Goal: Task Accomplishment & Management: Manage account settings

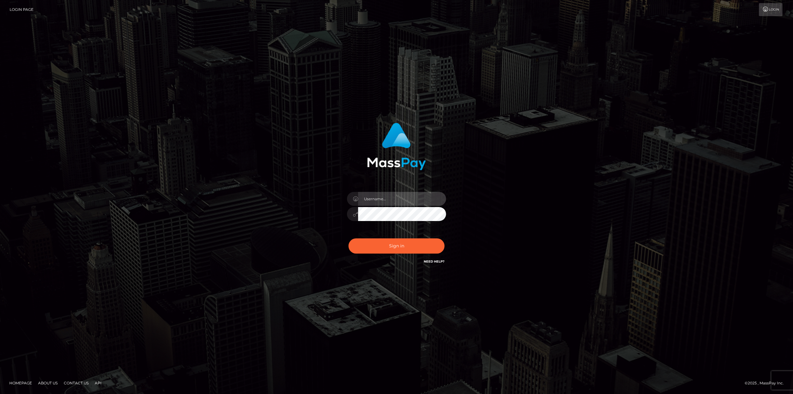
click at [384, 201] on input "text" at bounding box center [402, 199] width 88 height 14
type input "MsKatastrophic1@gmail.com"
click at [391, 245] on button "Sign in" at bounding box center [397, 245] width 96 height 15
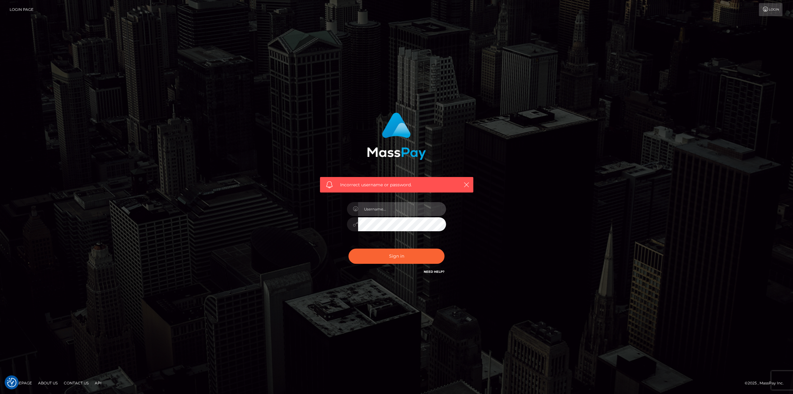
click at [371, 210] on input "text" at bounding box center [402, 209] width 88 height 14
type input "[EMAIL_ADDRESS][DOMAIN_NAME]"
click at [300, 222] on div "Incorrect username or password. MsKatastrophic1@gmail.com" at bounding box center [396, 197] width 353 height 178
click at [360, 255] on button "Sign in" at bounding box center [397, 256] width 96 height 15
click at [393, 209] on input "text" at bounding box center [402, 209] width 88 height 14
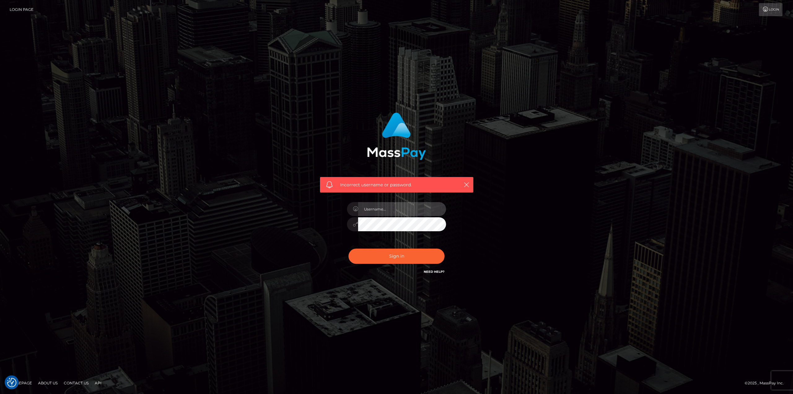
type input "[EMAIL_ADDRESS][DOMAIN_NAME]"
click at [401, 249] on button "Sign in" at bounding box center [397, 256] width 96 height 15
click at [518, 217] on div "Incorrect username or password." at bounding box center [396, 197] width 353 height 178
click at [780, 8] on link "Login" at bounding box center [771, 9] width 24 height 13
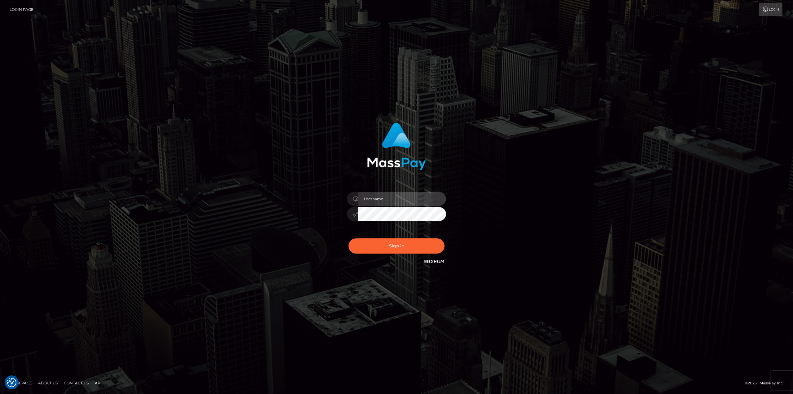
click at [401, 199] on input "text" at bounding box center [402, 199] width 88 height 14
type input "bXNrYXRhc3Ryb3BoaWMxQGdtYWlsLmNvbQ=="
click at [367, 246] on button "Sign in" at bounding box center [397, 245] width 96 height 15
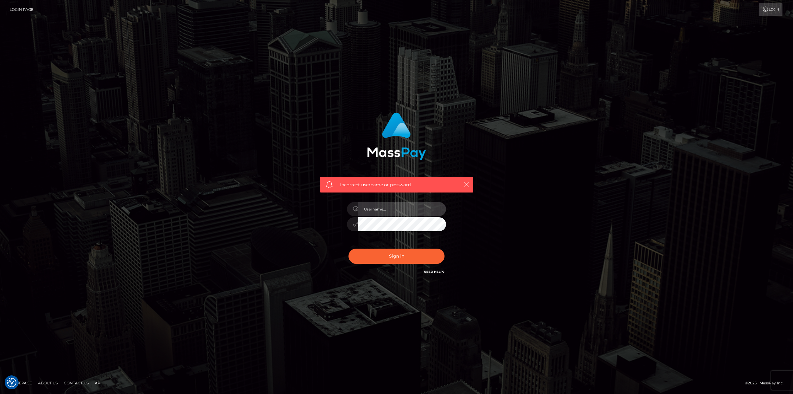
click at [388, 203] on input "text" at bounding box center [402, 209] width 88 height 14
type input "[EMAIL_ADDRESS][DOMAIN_NAME]"
click at [249, 209] on div "Incorrect username or password. [EMAIL_ADDRESS][DOMAIN_NAME]" at bounding box center [396, 197] width 353 height 178
click at [363, 253] on button "Sign in" at bounding box center [397, 256] width 96 height 15
click at [439, 271] on link "Need Help?" at bounding box center [434, 272] width 21 height 4
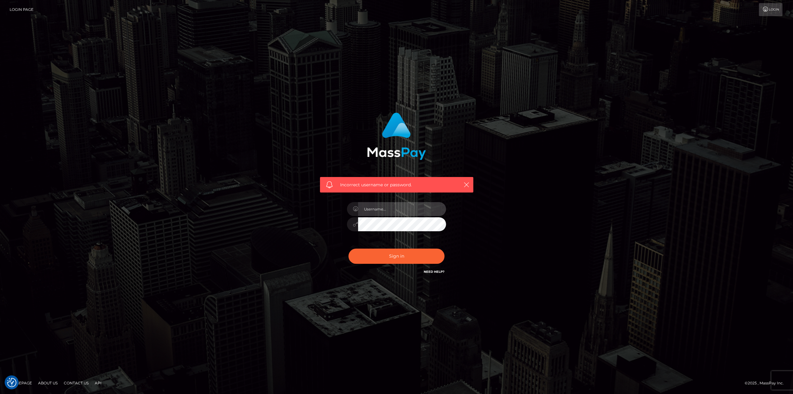
click at [384, 210] on input "text" at bounding box center [402, 209] width 88 height 14
drag, startPoint x: 394, startPoint y: 208, endPoint x: 508, endPoint y: 215, distance: 114.3
click at [500, 216] on div "Incorrect username or password. MsKatastrophic1@gmail.com" at bounding box center [396, 197] width 353 height 178
type input "MsKatastrophic"
click at [373, 258] on button "Sign in" at bounding box center [397, 256] width 96 height 15
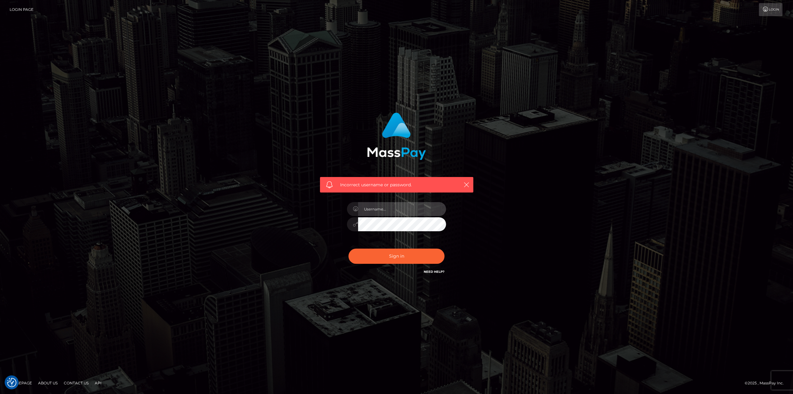
click at [385, 212] on input "text" at bounding box center [402, 209] width 88 height 14
type input "[EMAIL_ADDRESS][DOMAIN_NAME]"
click at [25, 15] on link "Login Page" at bounding box center [22, 9] width 24 height 13
